Goal: Transaction & Acquisition: Book appointment/travel/reservation

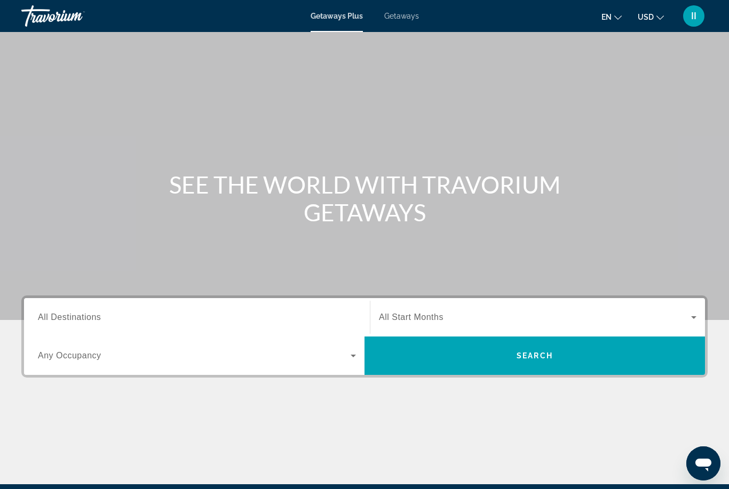
click at [400, 17] on span "Getaways" at bounding box center [401, 16] width 35 height 9
drag, startPoint x: 101, startPoint y: 319, endPoint x: 101, endPoint y: 193, distance: 126.0
click at [101, 319] on input "Destination All Destinations" at bounding box center [197, 318] width 318 height 13
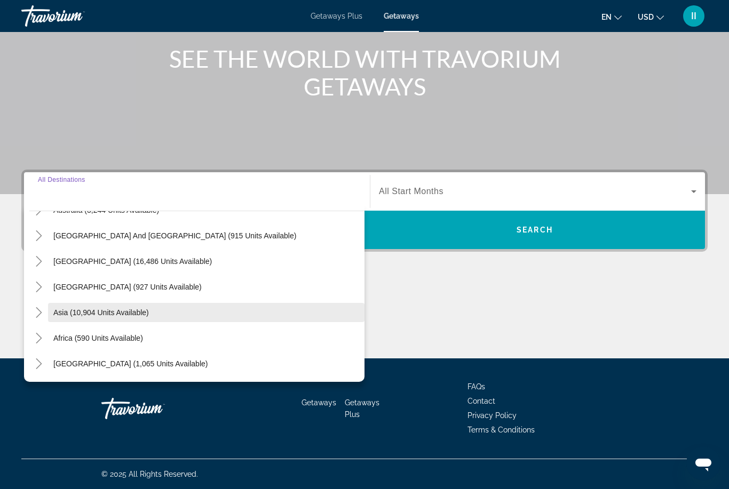
scroll to position [173, 0]
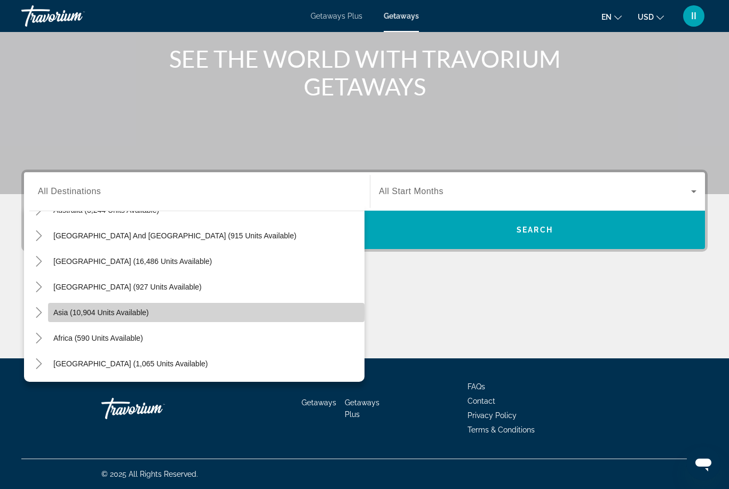
click at [75, 313] on span "Asia (10,904 units available)" at bounding box center [101, 313] width 96 height 9
type input "**********"
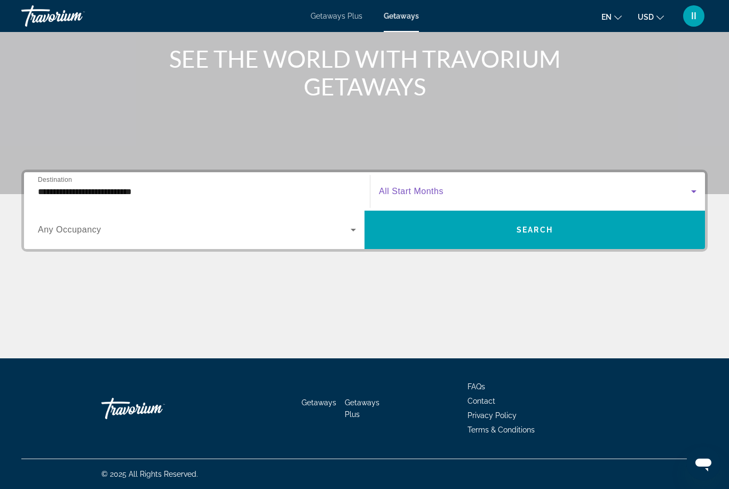
click at [450, 186] on span "Search widget" at bounding box center [535, 191] width 312 height 13
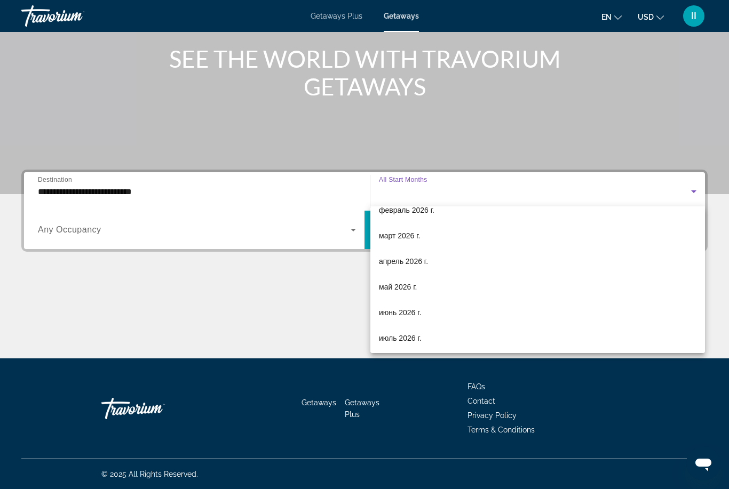
scroll to position [169, 0]
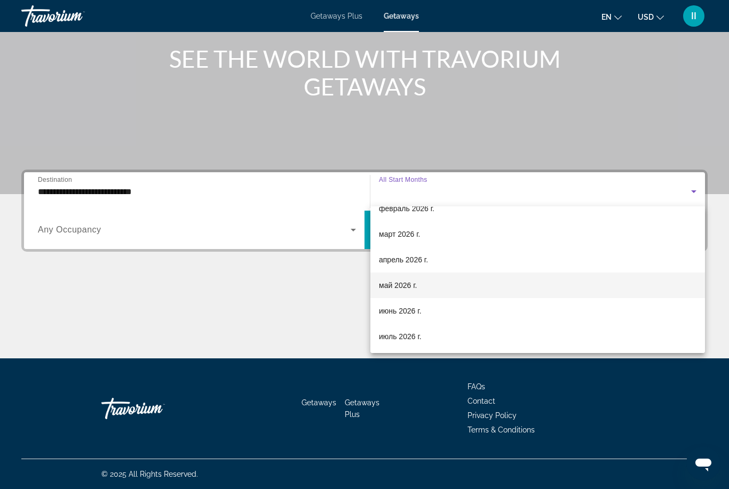
click at [404, 284] on span "май 2026 г." at bounding box center [398, 285] width 38 height 13
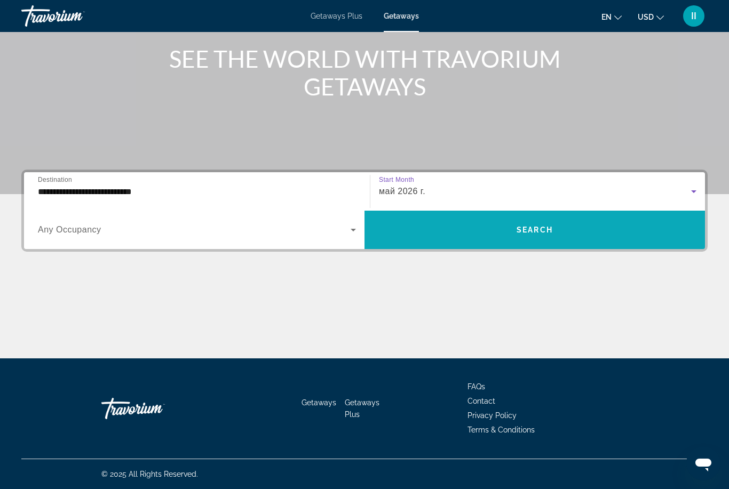
click at [521, 230] on span "Search" at bounding box center [535, 230] width 36 height 9
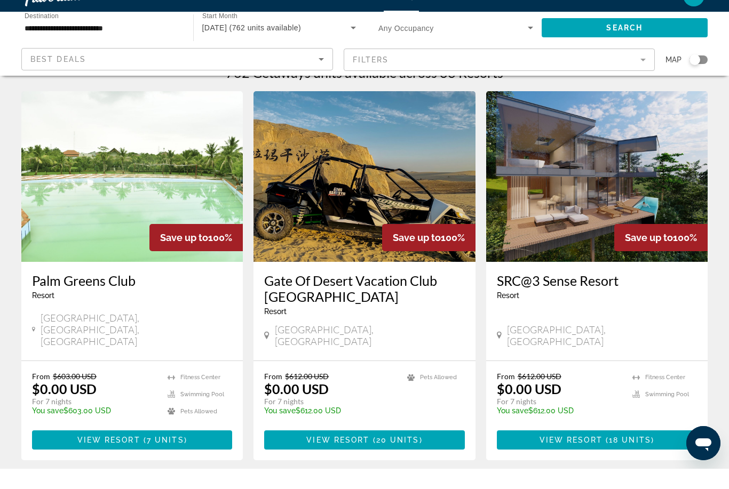
scroll to position [42, 0]
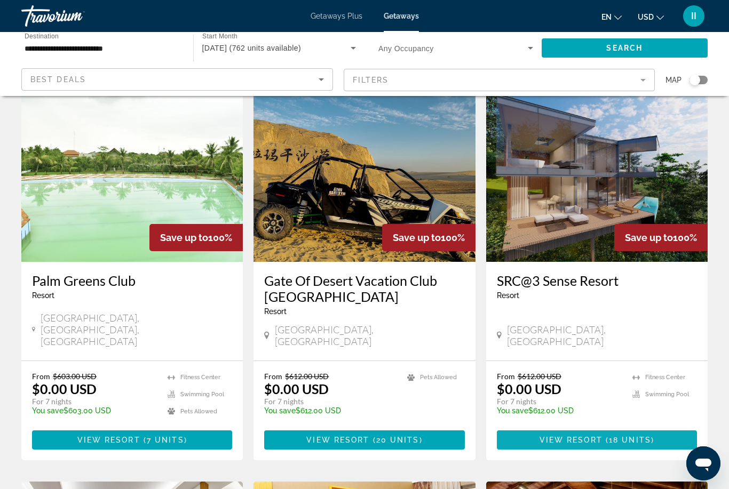
click at [578, 436] on span "View Resort" at bounding box center [571, 440] width 63 height 9
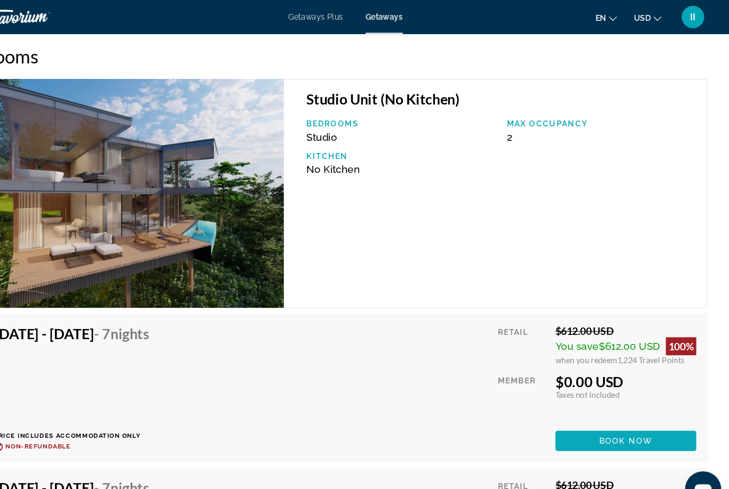
scroll to position [2092, 0]
click at [564, 405] on span "Main content" at bounding box center [630, 418] width 133 height 26
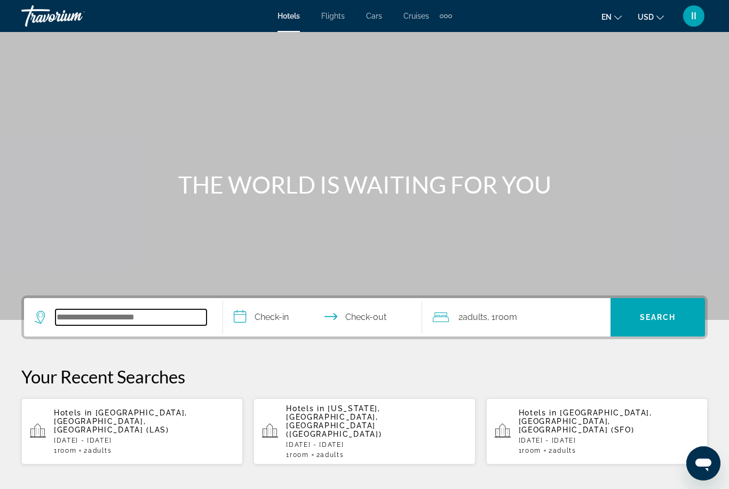
click at [116, 315] on input "Search widget" at bounding box center [131, 318] width 151 height 16
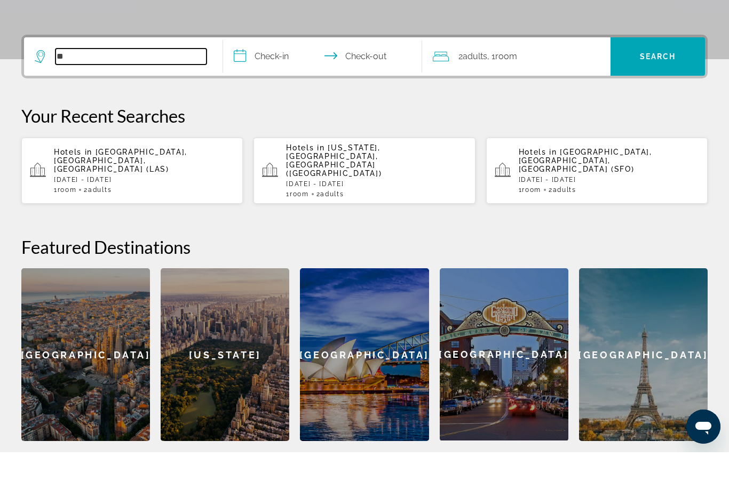
type input "*"
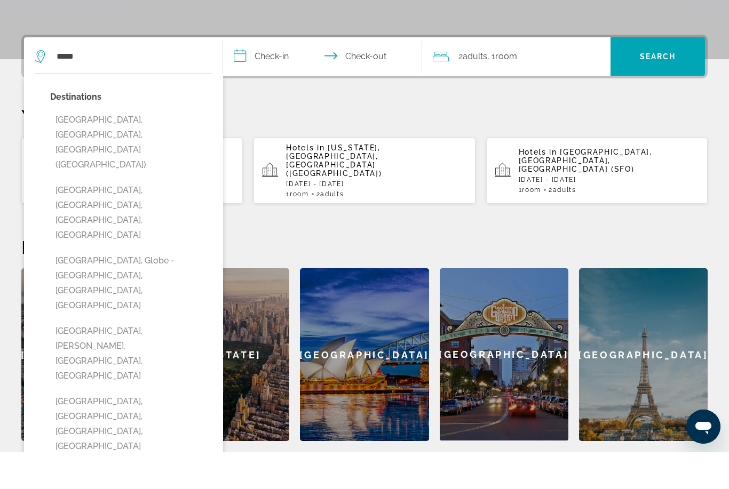
click at [131, 147] on button "Miami, FL, United States (MIA)" at bounding box center [131, 179] width 162 height 65
type input "**********"
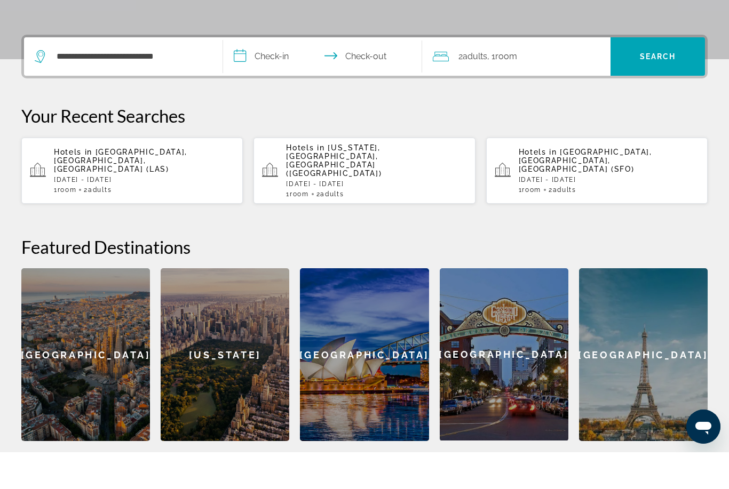
click at [265, 74] on input "**********" at bounding box center [324, 95] width 203 height 42
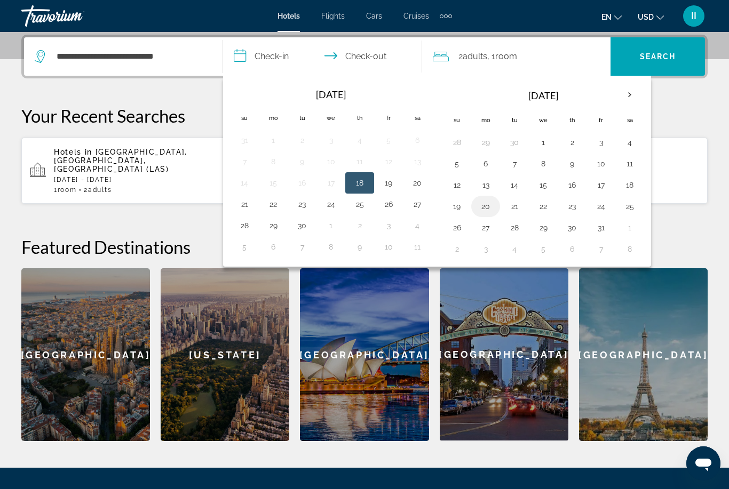
click at [486, 207] on button "20" at bounding box center [485, 206] width 17 height 15
click at [602, 207] on button "24" at bounding box center [600, 206] width 17 height 15
type input "**********"
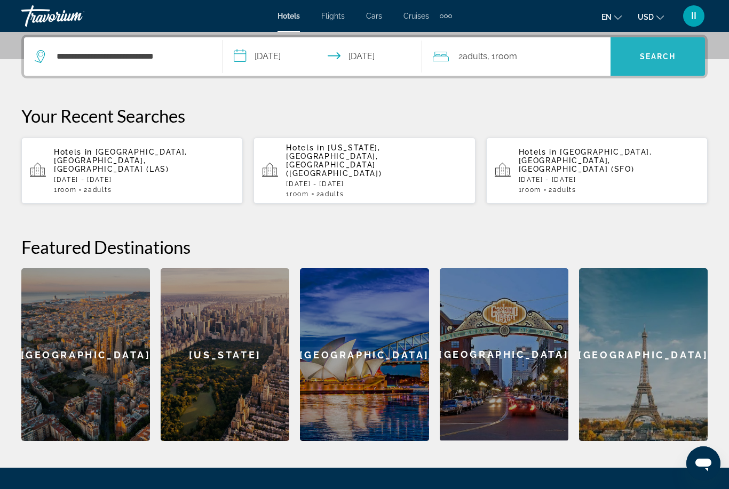
click at [676, 53] on span "Search" at bounding box center [658, 56] width 36 height 9
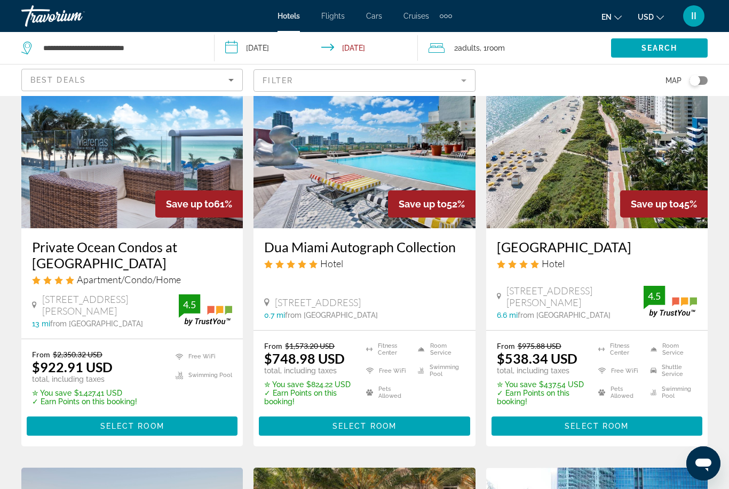
scroll to position [78, 0]
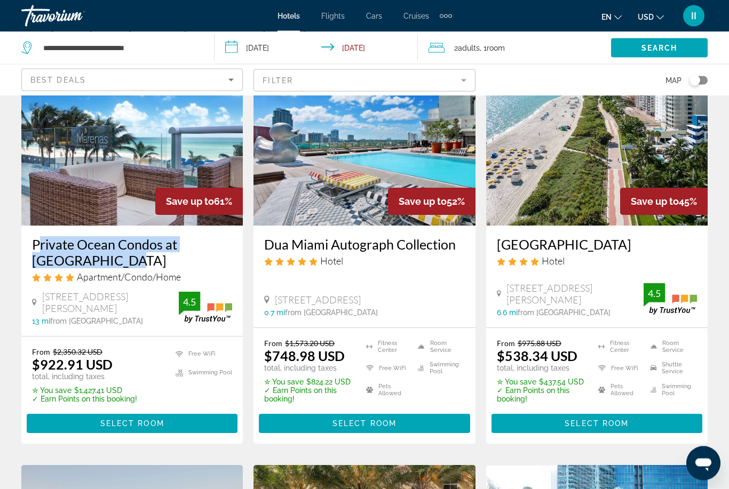
drag, startPoint x: 28, startPoint y: 235, endPoint x: 78, endPoint y: 260, distance: 56.1
click at [78, 260] on div "Private Ocean Condos at Marenas Beach Apartment/Condo/Home 18683 Collins Ave, S…" at bounding box center [132, 281] width 222 height 110
copy h3 "Private Ocean Condos at Marenas Beach"
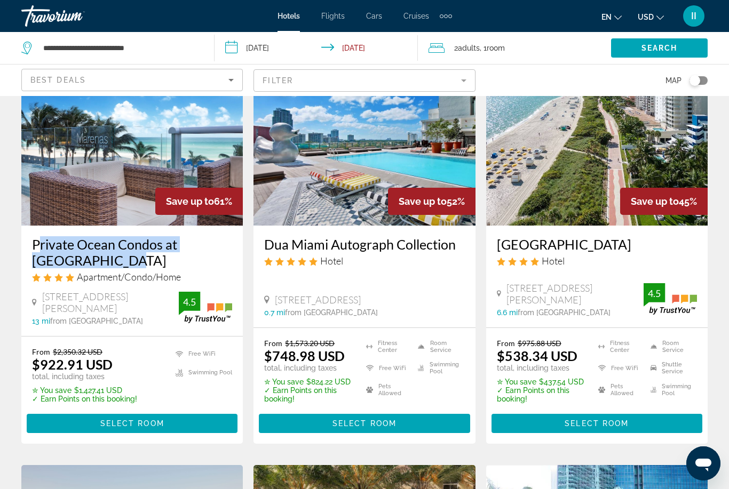
scroll to position [112, 0]
